Goal: Task Accomplishment & Management: Manage account settings

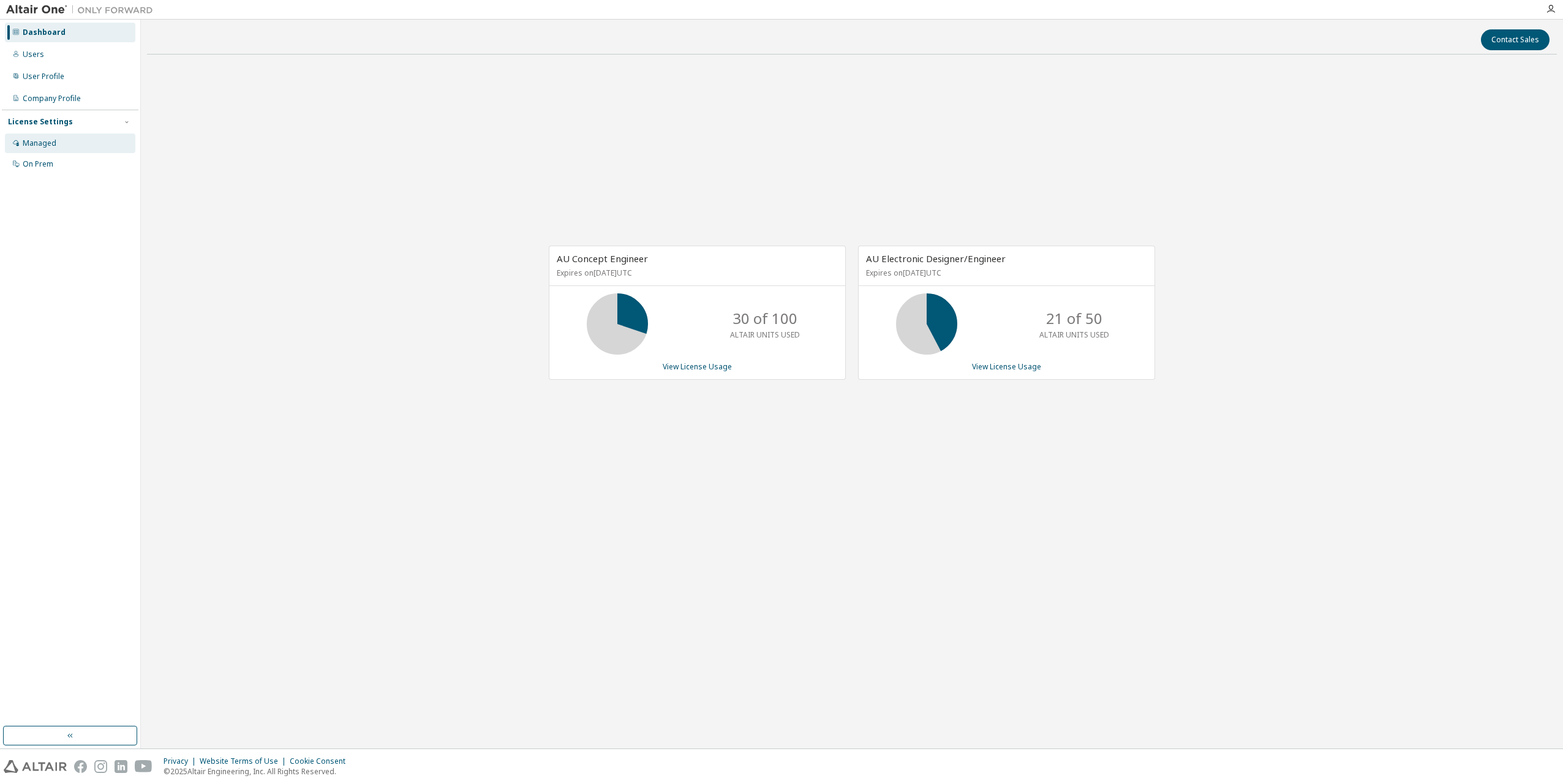
click at [51, 151] on div "Managed" at bounding box center [70, 144] width 130 height 20
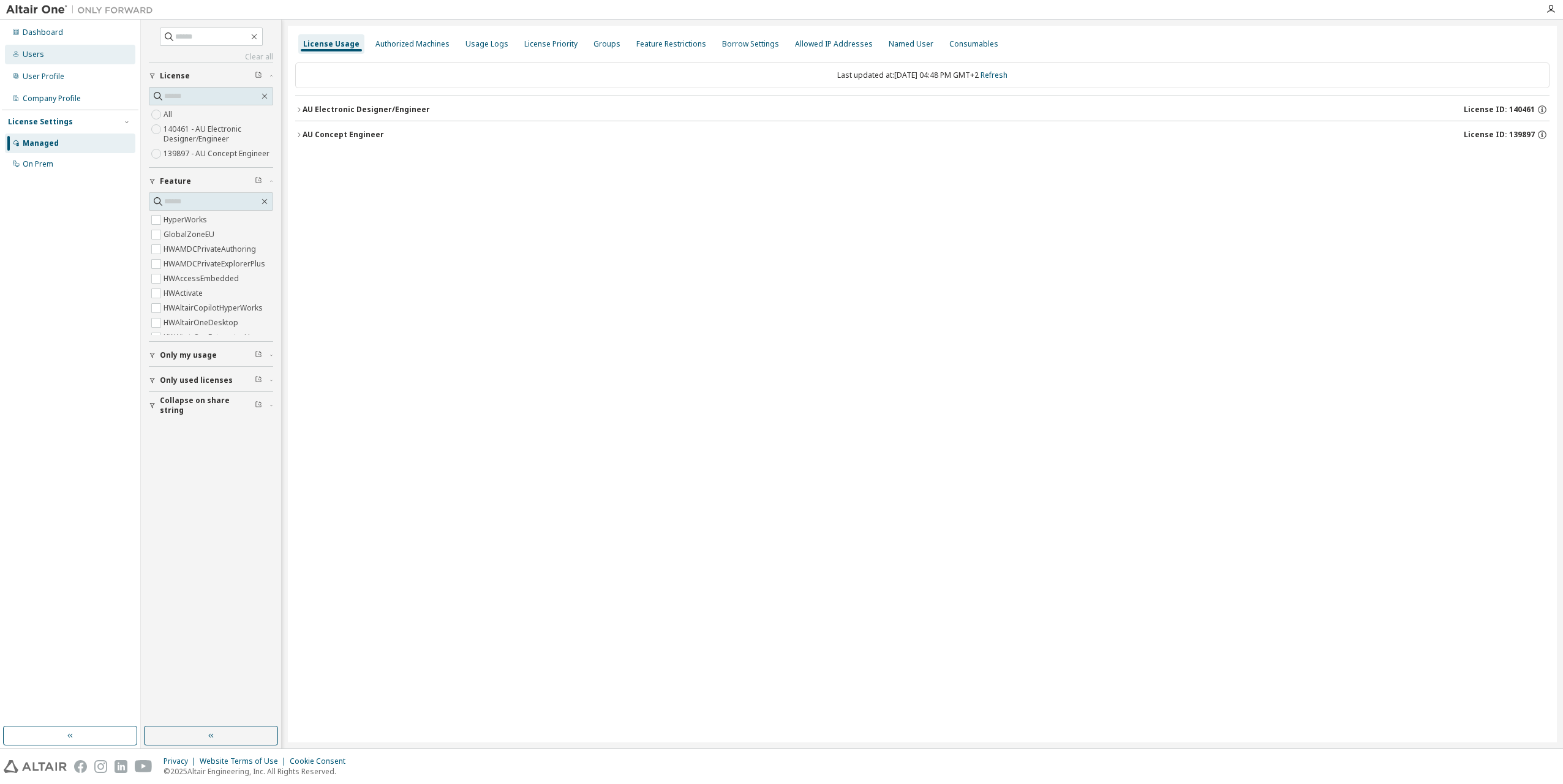
click at [42, 56] on div "Users" at bounding box center [33, 54] width 22 height 10
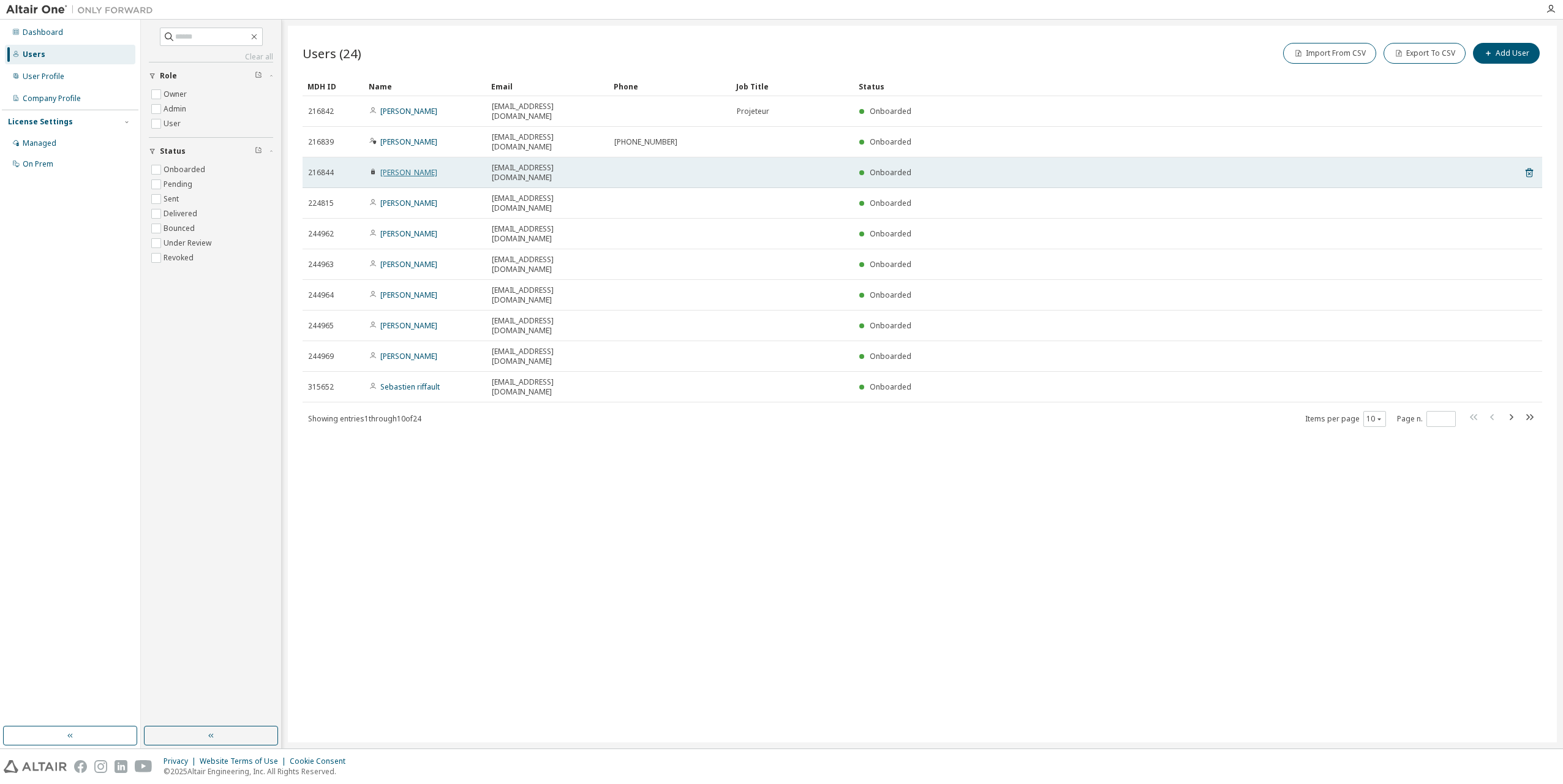
click at [412, 167] on link "Maxime Poyer" at bounding box center [408, 173] width 57 height 11
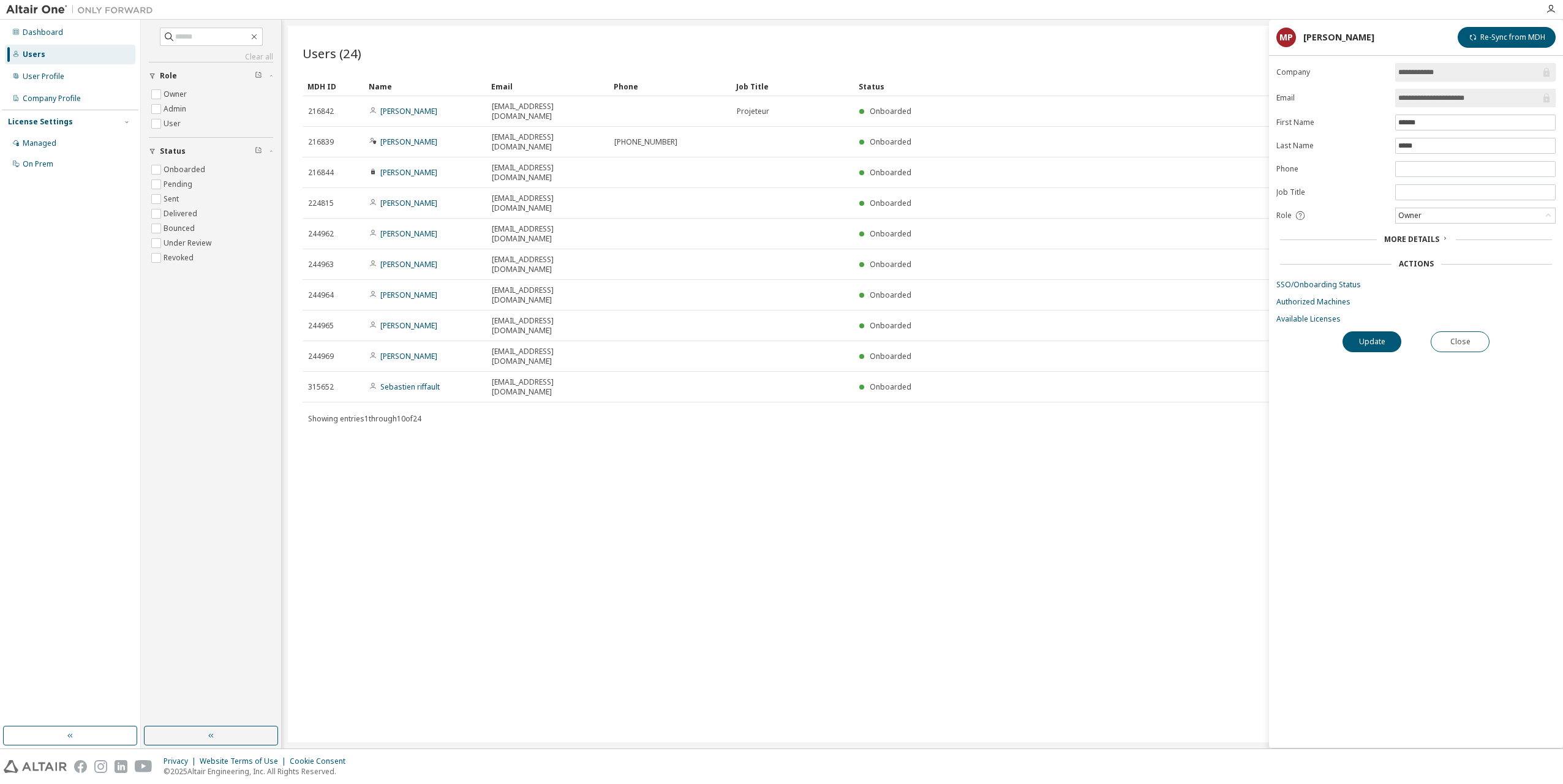
click at [1401, 232] on div "More Details" at bounding box center [1416, 239] width 279 height 17
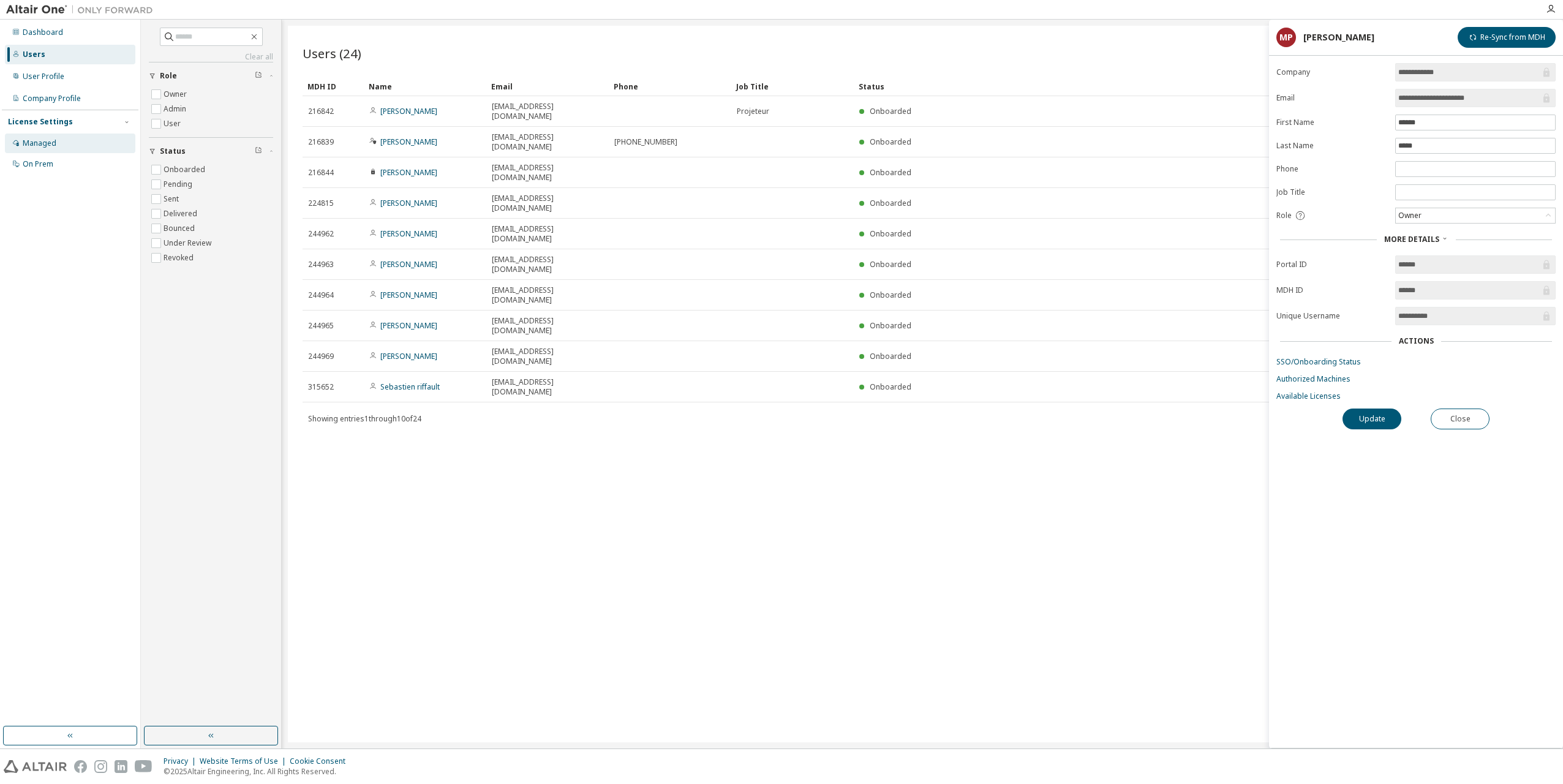
click at [44, 145] on div "Managed" at bounding box center [39, 143] width 33 height 10
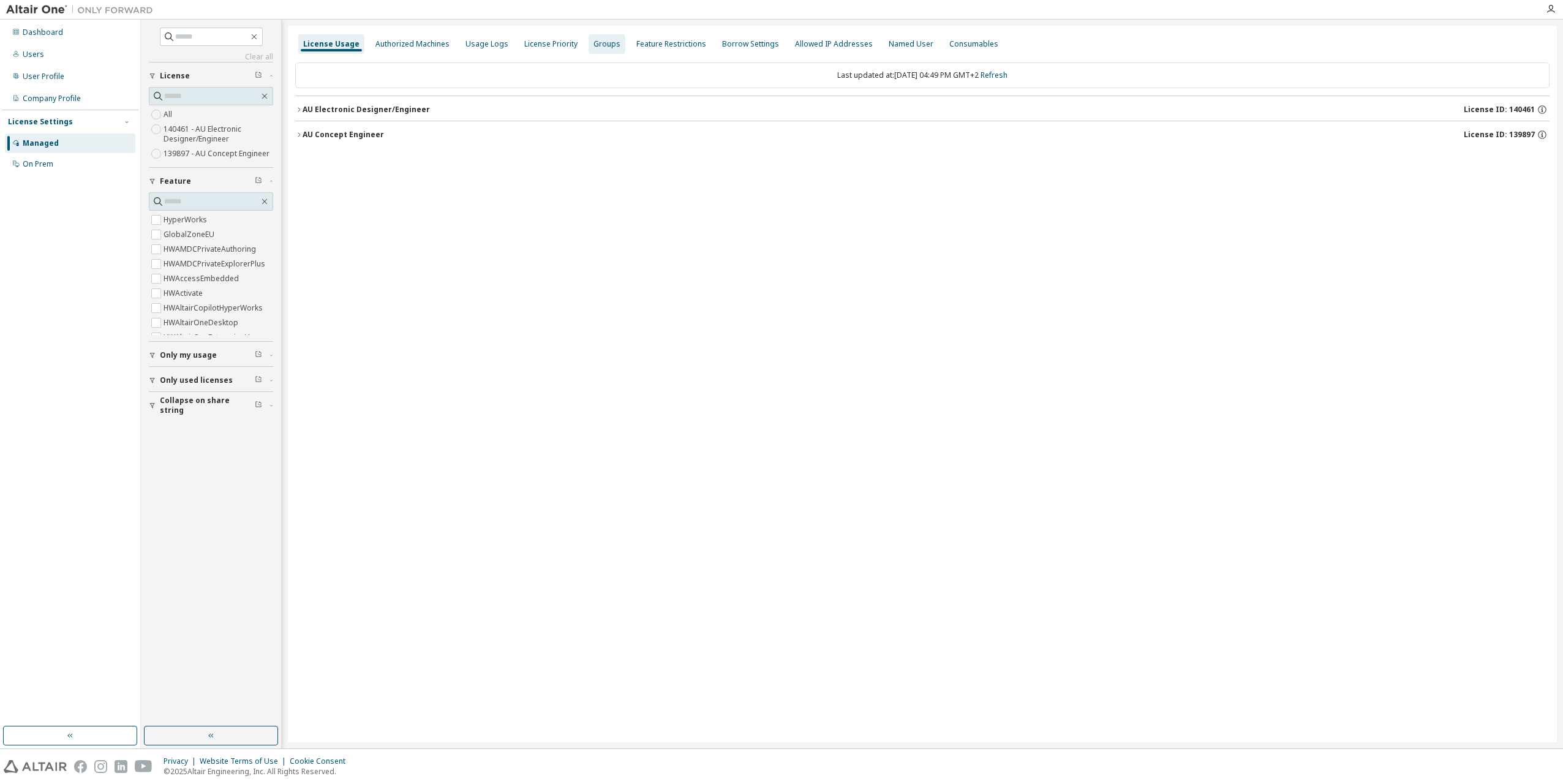
click at [599, 43] on div "Groups" at bounding box center [607, 43] width 27 height 10
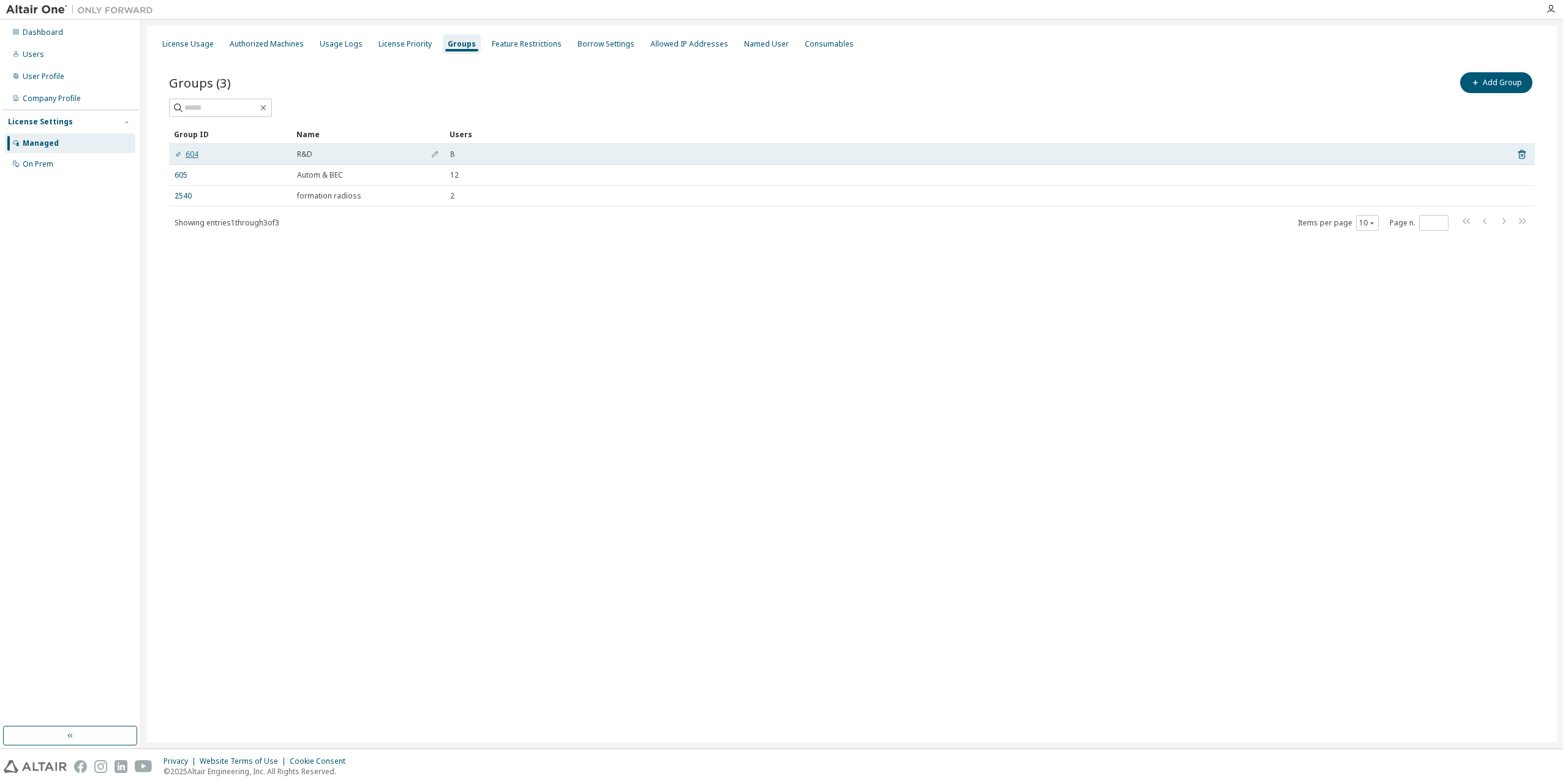
click at [196, 153] on link "604" at bounding box center [186, 154] width 24 height 10
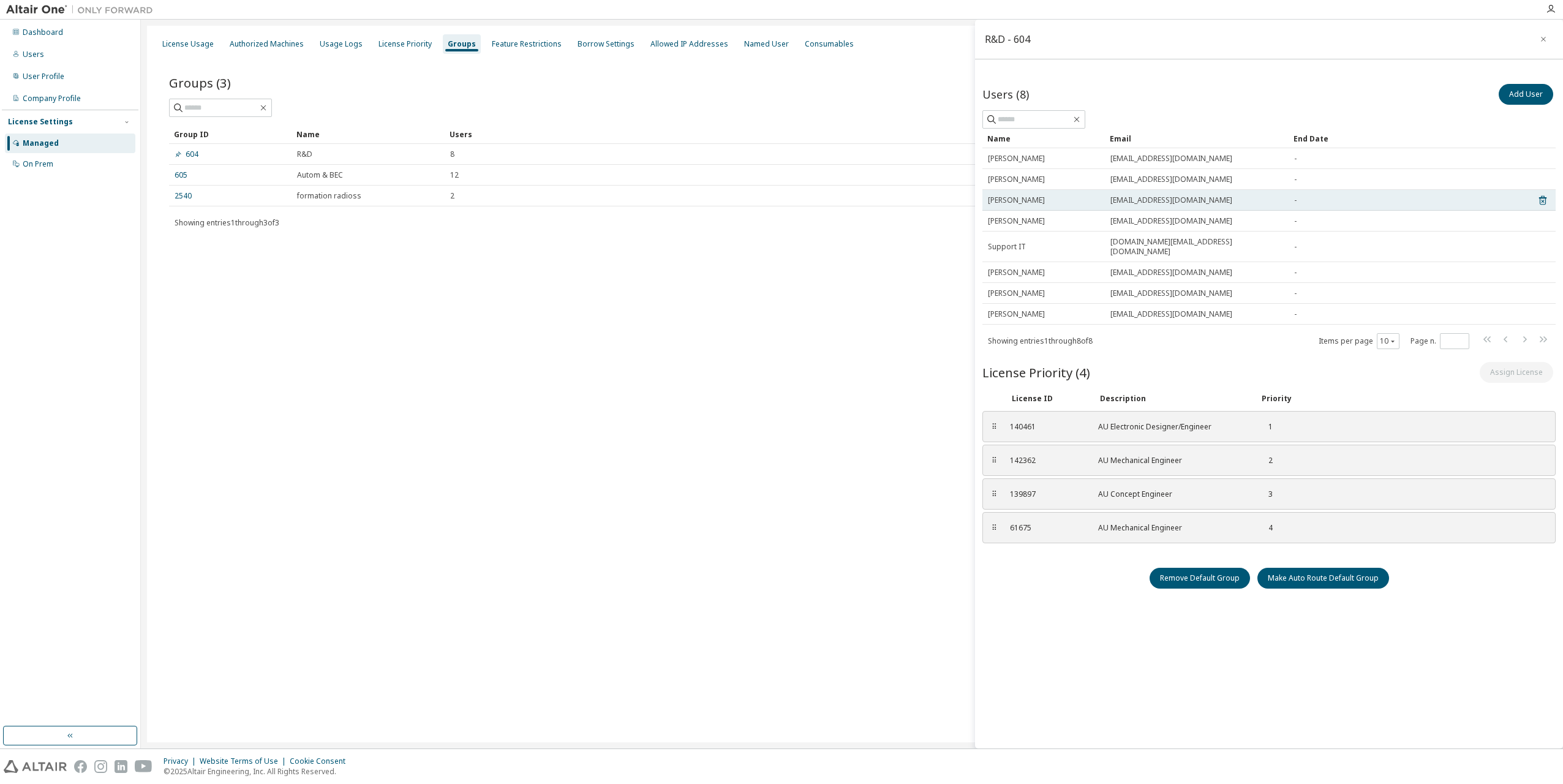
click at [1033, 202] on span "Maxime Poyer" at bounding box center [1016, 200] width 57 height 10
click at [1119, 200] on span "mpoyer@sepro-group.com" at bounding box center [1171, 200] width 122 height 10
drag, startPoint x: 1109, startPoint y: 486, endPoint x: 1208, endPoint y: 486, distance: 99.0
click at [1208, 489] on div "AU Concept Engineer" at bounding box center [1171, 494] width 147 height 10
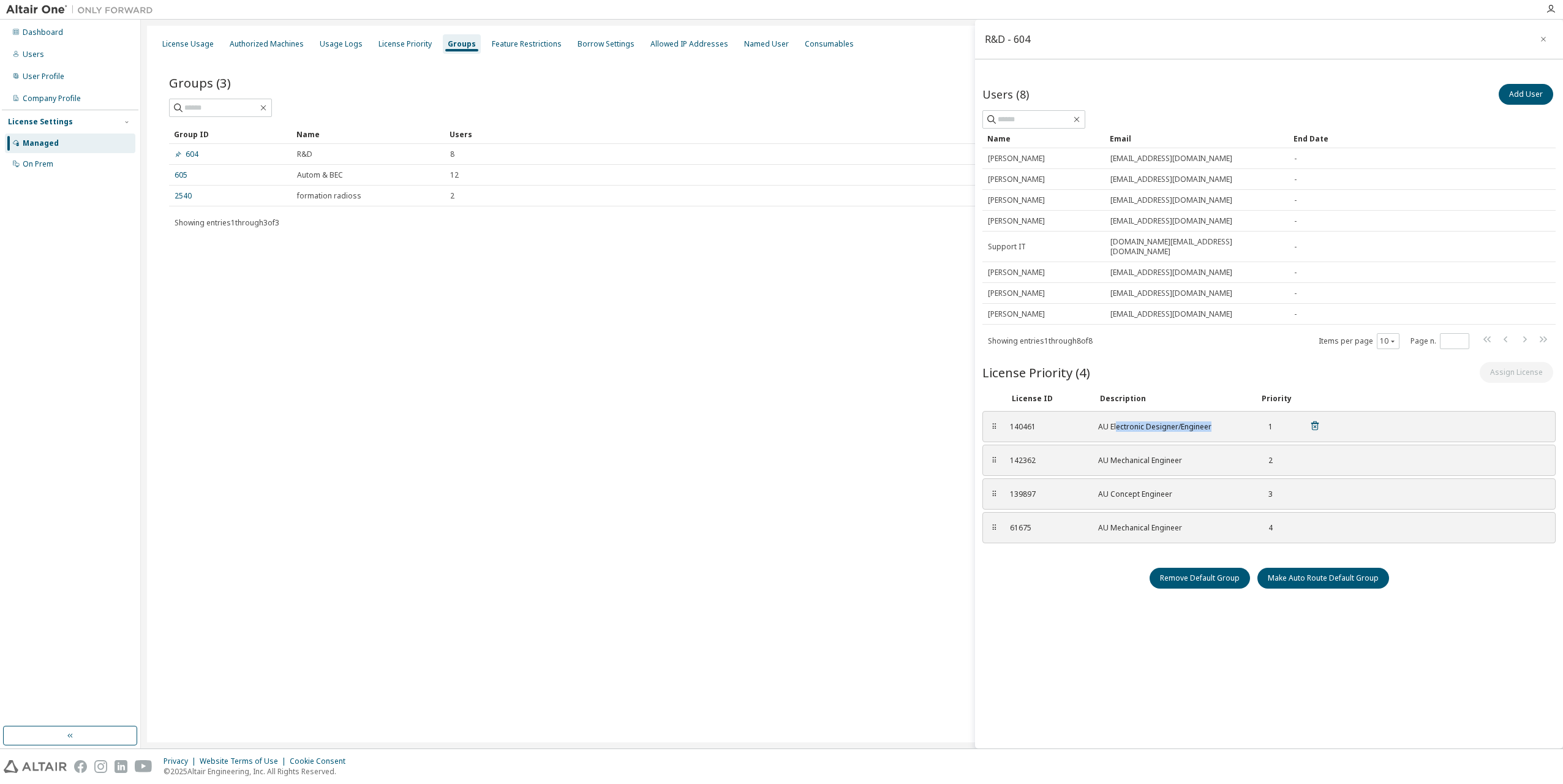
drag, startPoint x: 1208, startPoint y: 486, endPoint x: 1232, endPoint y: 416, distance: 74.0
click at [1232, 422] on div "AU Electronic Designer/Engineer" at bounding box center [1171, 427] width 147 height 10
drag, startPoint x: 1232, startPoint y: 416, endPoint x: 1277, endPoint y: 488, distance: 84.9
click at [1277, 488] on div "⠿ 140461 AU Electronic Designer/Engineer 1 ⠿ 142362 AU Mechanical Engineer 2 ⠿ …" at bounding box center [1269, 477] width 573 height 132
drag, startPoint x: 1277, startPoint y: 488, endPoint x: 1277, endPoint y: 515, distance: 27.0
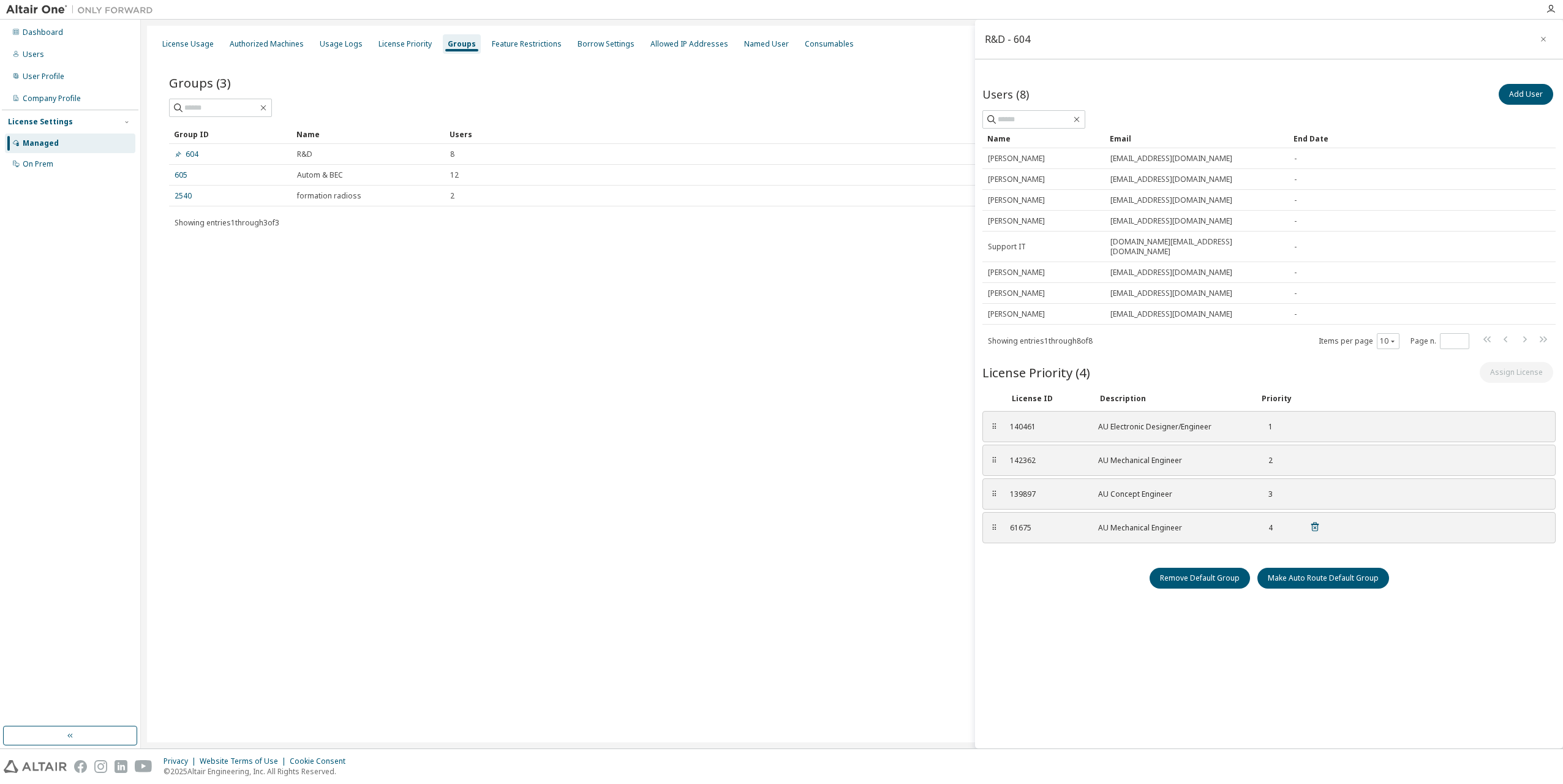
click at [1277, 517] on div "61675 AU Mechanical Engineer 4" at bounding box center [1165, 527] width 326 height 20
drag, startPoint x: 1265, startPoint y: 411, endPoint x: 1278, endPoint y: 516, distance: 105.8
click at [1278, 516] on div "⠿ 140461 AU Electronic Designer/Engineer 1 ⠿ 142362 AU Mechanical Engineer 2 ⠿ …" at bounding box center [1269, 477] width 573 height 132
drag, startPoint x: 1278, startPoint y: 516, endPoint x: 1238, endPoint y: 422, distance: 102.2
click at [1238, 422] on div "140461 AU Electronic Designer/Engineer 1" at bounding box center [1165, 426] width 326 height 20
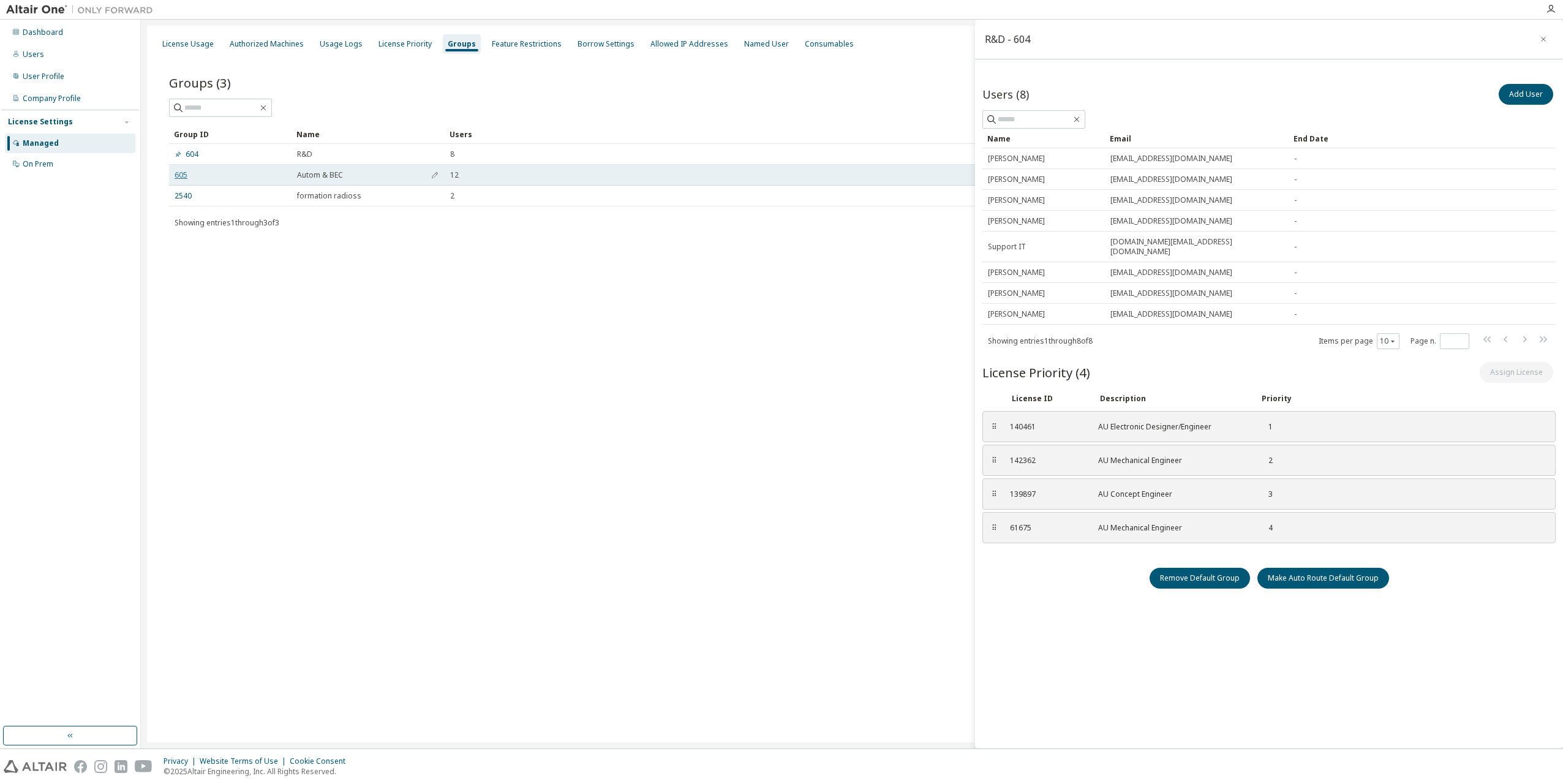
click at [183, 174] on link "605" at bounding box center [181, 175] width 13 height 10
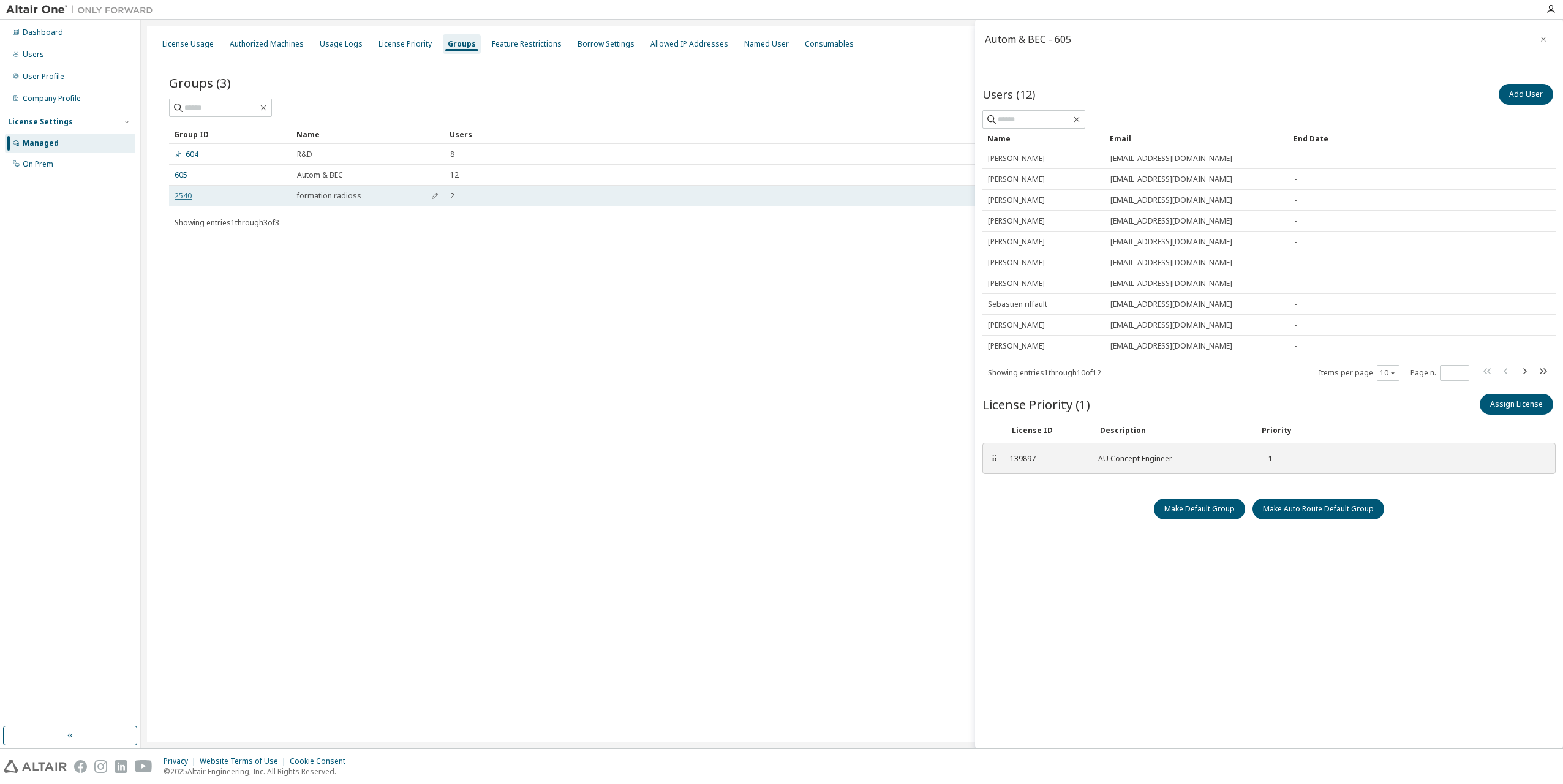
click at [184, 196] on link "2540" at bounding box center [183, 195] width 17 height 10
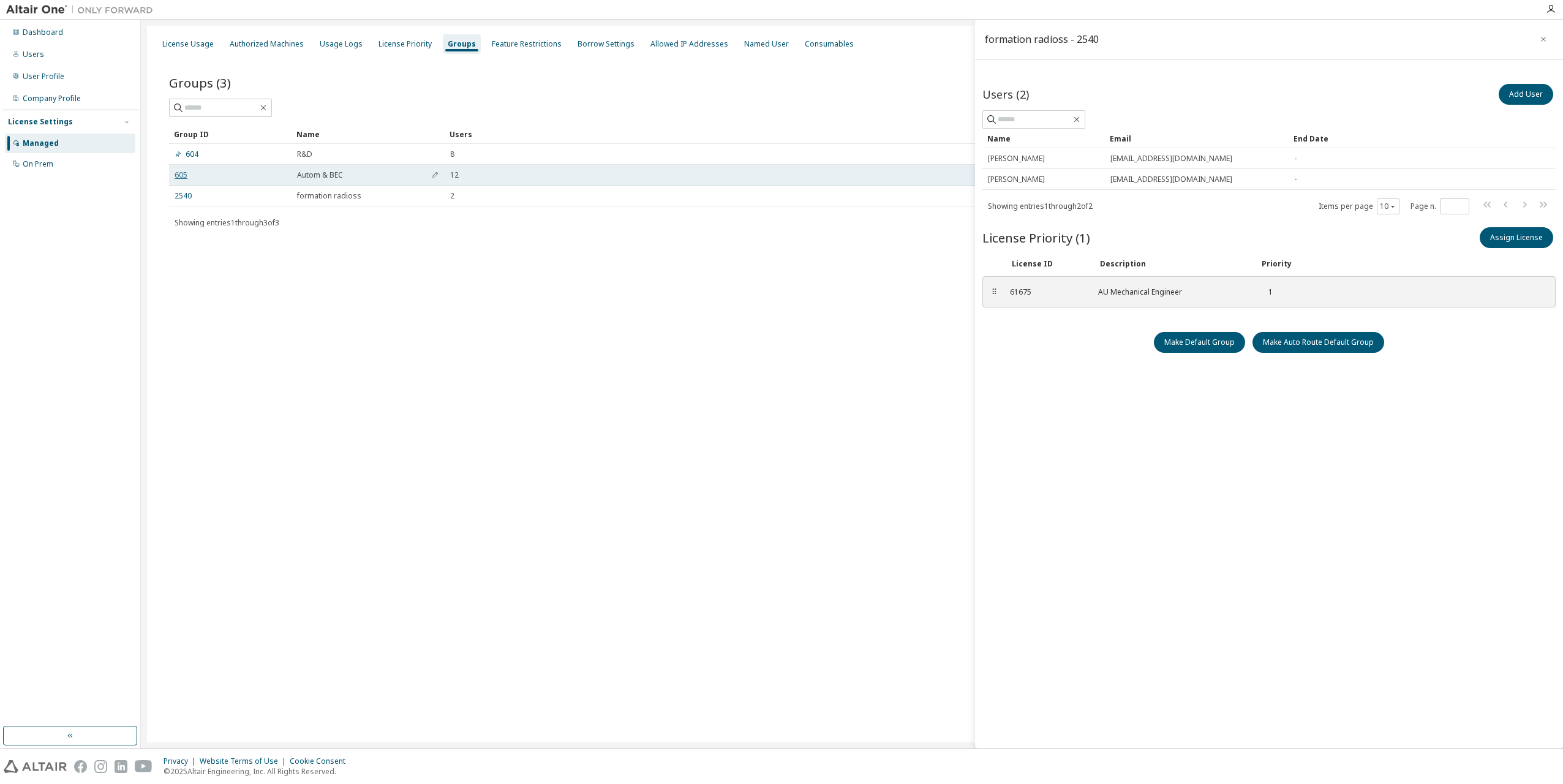
click at [185, 177] on link "605" at bounding box center [181, 175] width 13 height 10
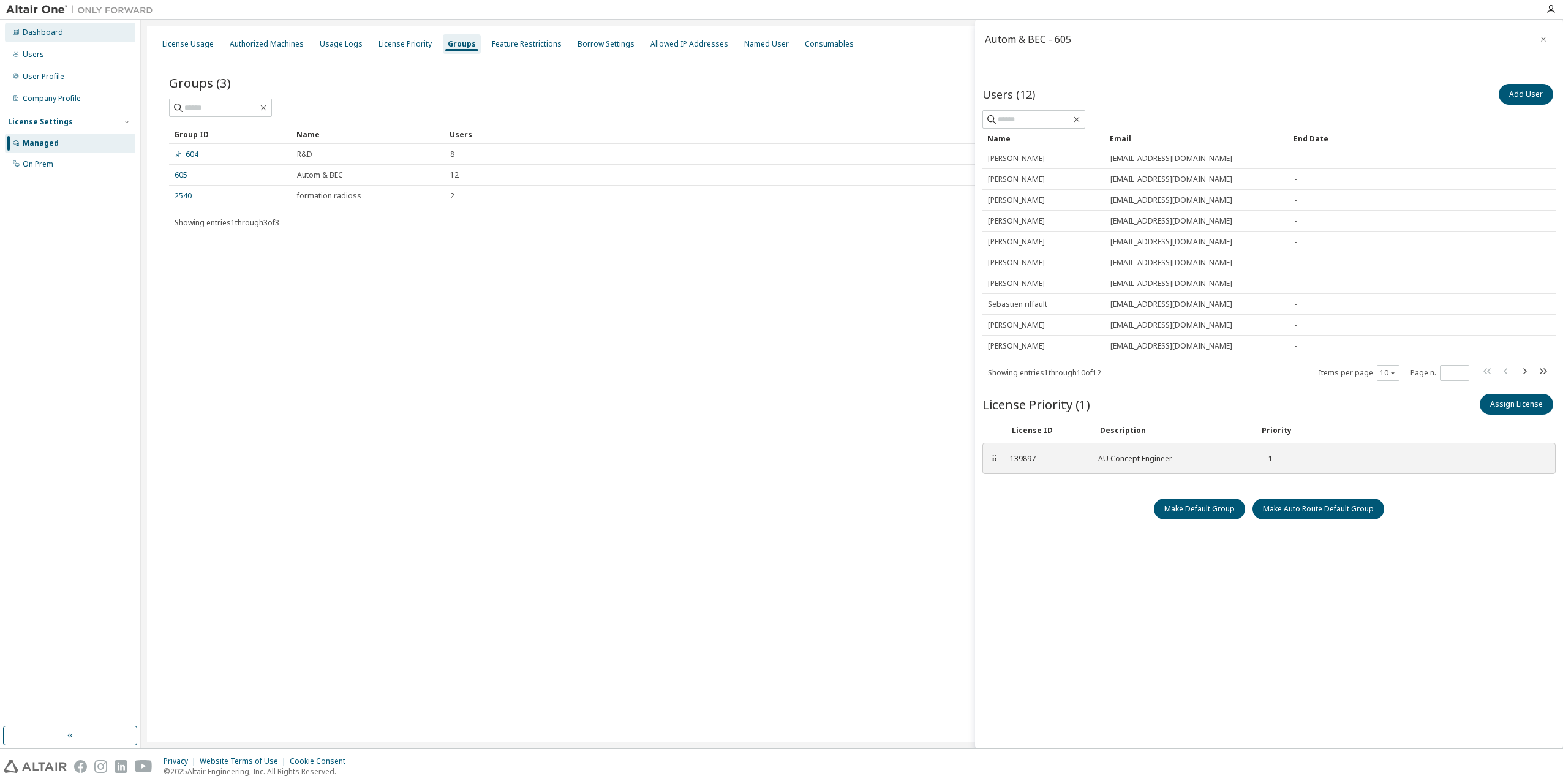
click at [44, 33] on div "Dashboard" at bounding box center [43, 32] width 41 height 10
